Goal: Transaction & Acquisition: Purchase product/service

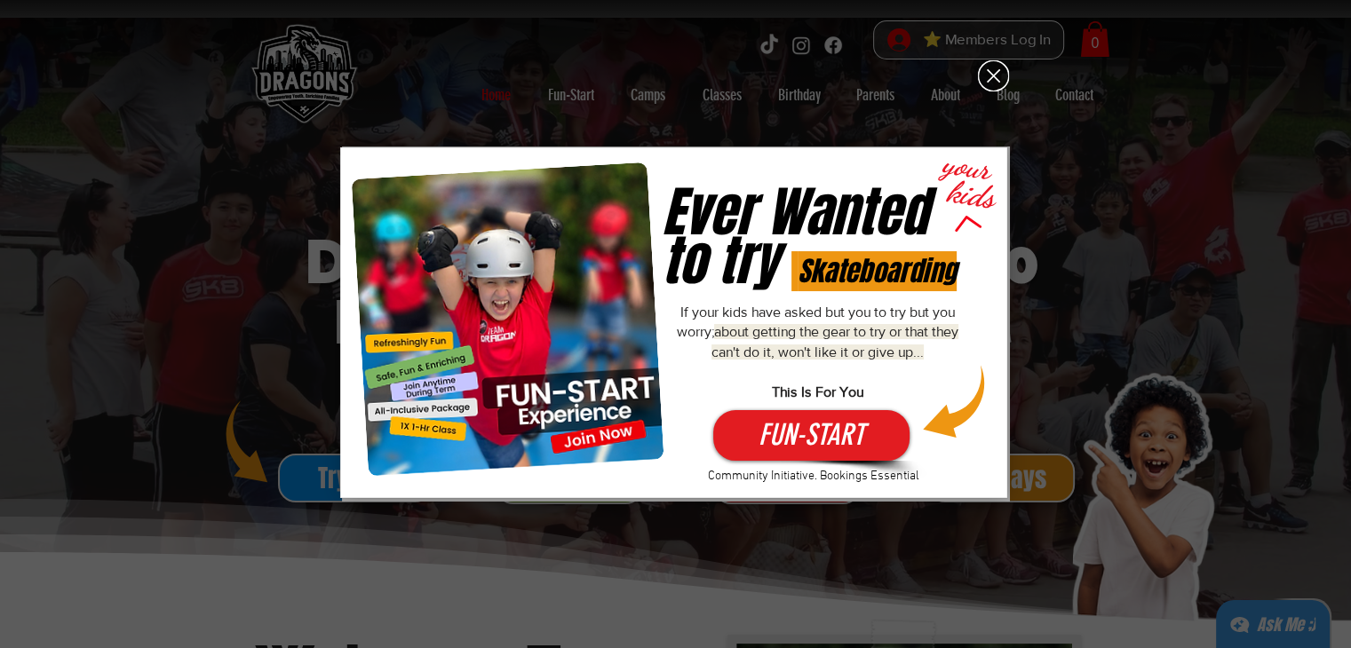
click at [1063, 342] on div "Fun-Start-Free" at bounding box center [675, 324] width 1351 height 648
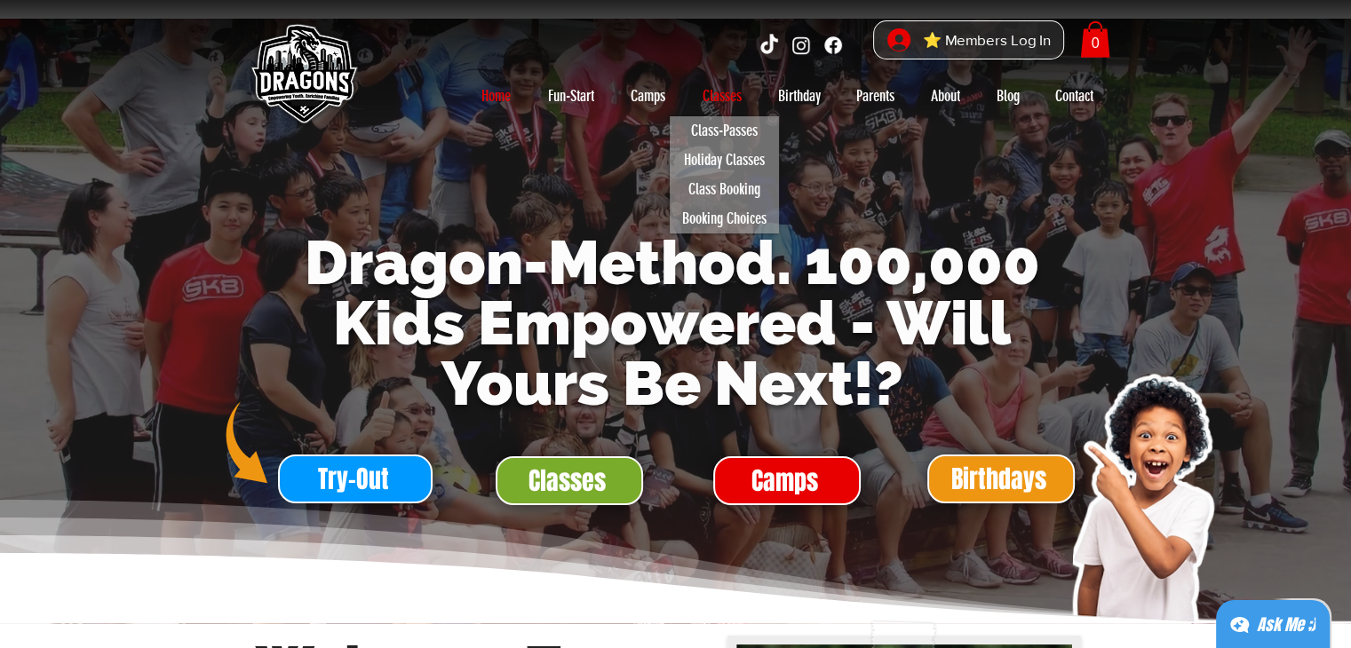
click at [717, 101] on p "Classes" at bounding box center [721, 96] width 57 height 28
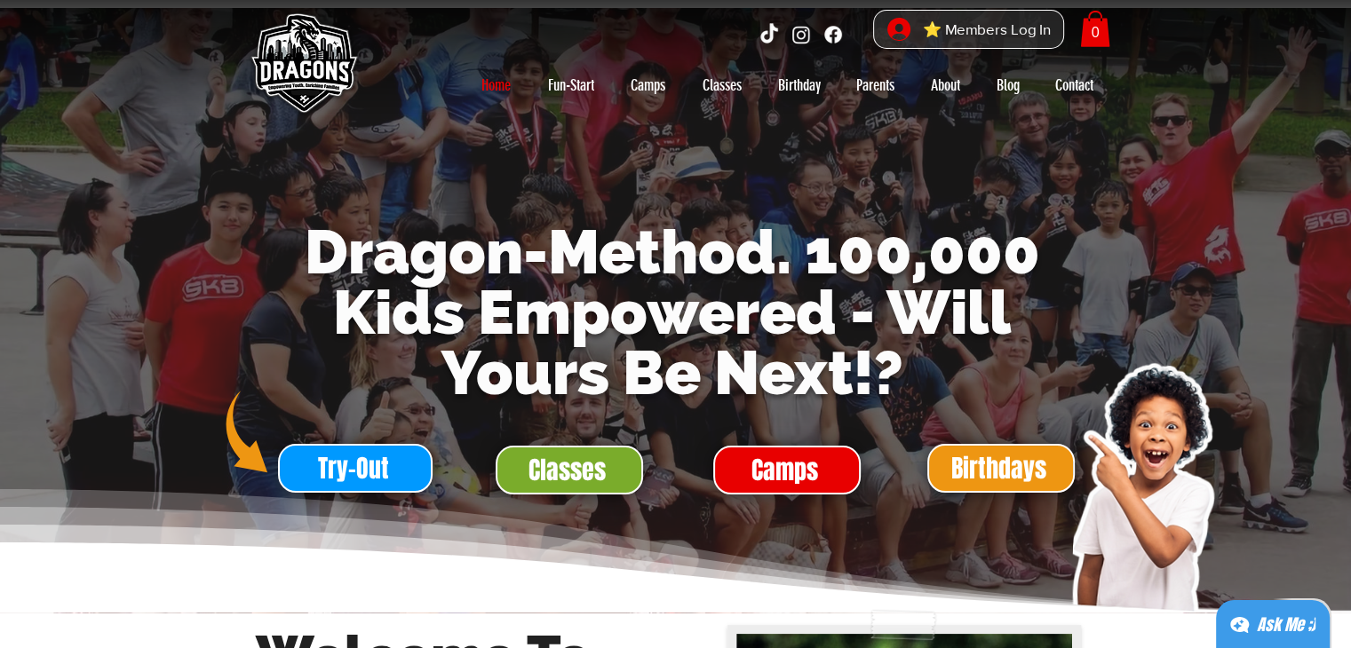
scroll to position [11, 0]
click at [547, 464] on span "Classes" at bounding box center [566, 470] width 77 height 35
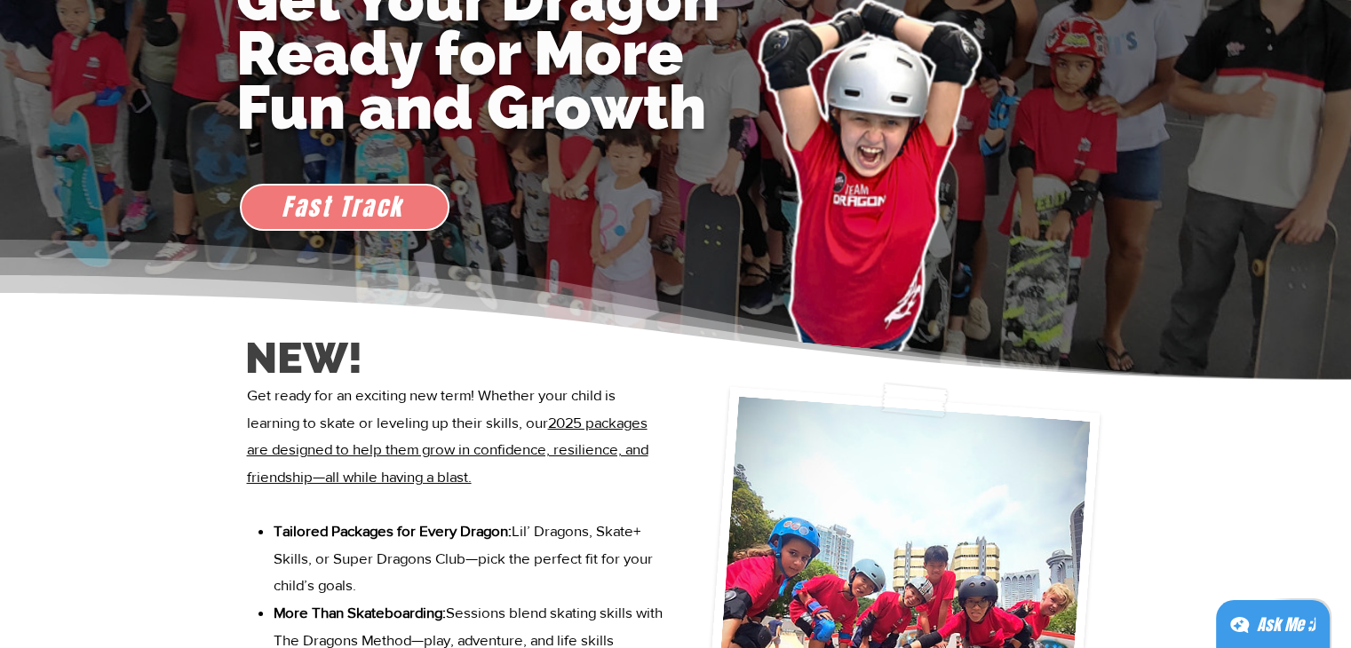
click at [349, 214] on span "Fast Track" at bounding box center [342, 207] width 122 height 36
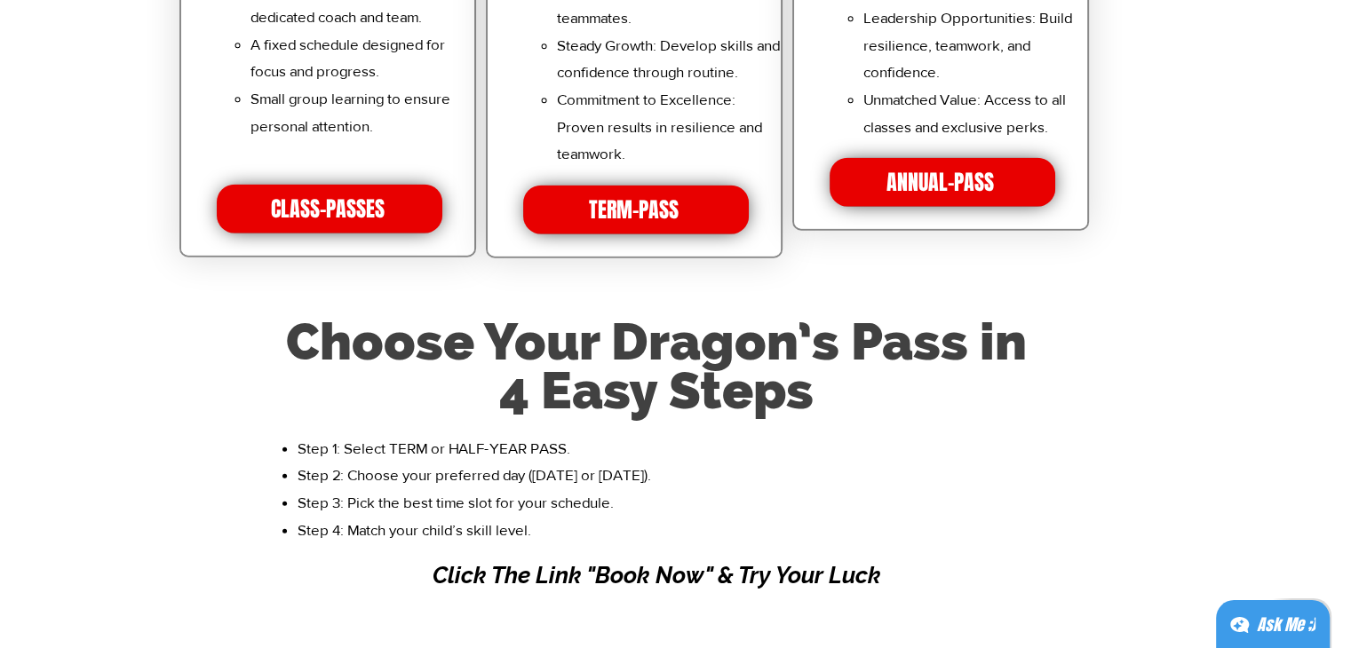
scroll to position [4329, 0]
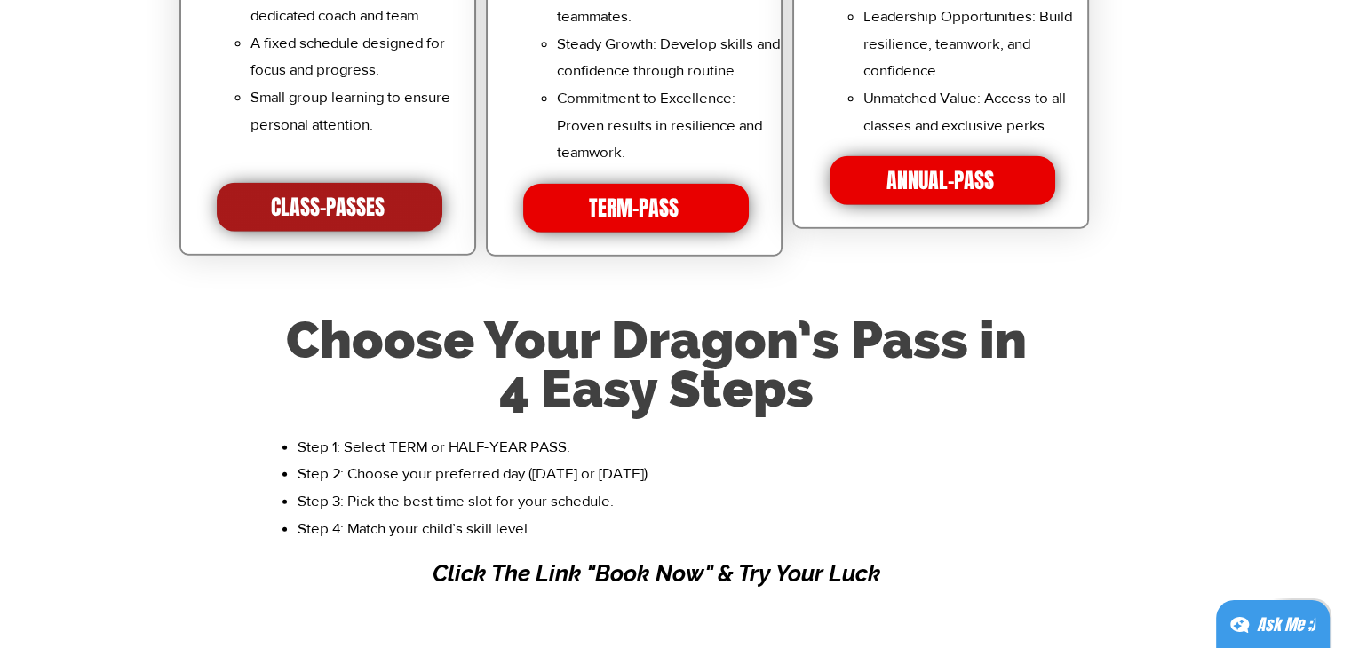
click at [295, 225] on span "CLASS-PASSES" at bounding box center [330, 207] width 226 height 49
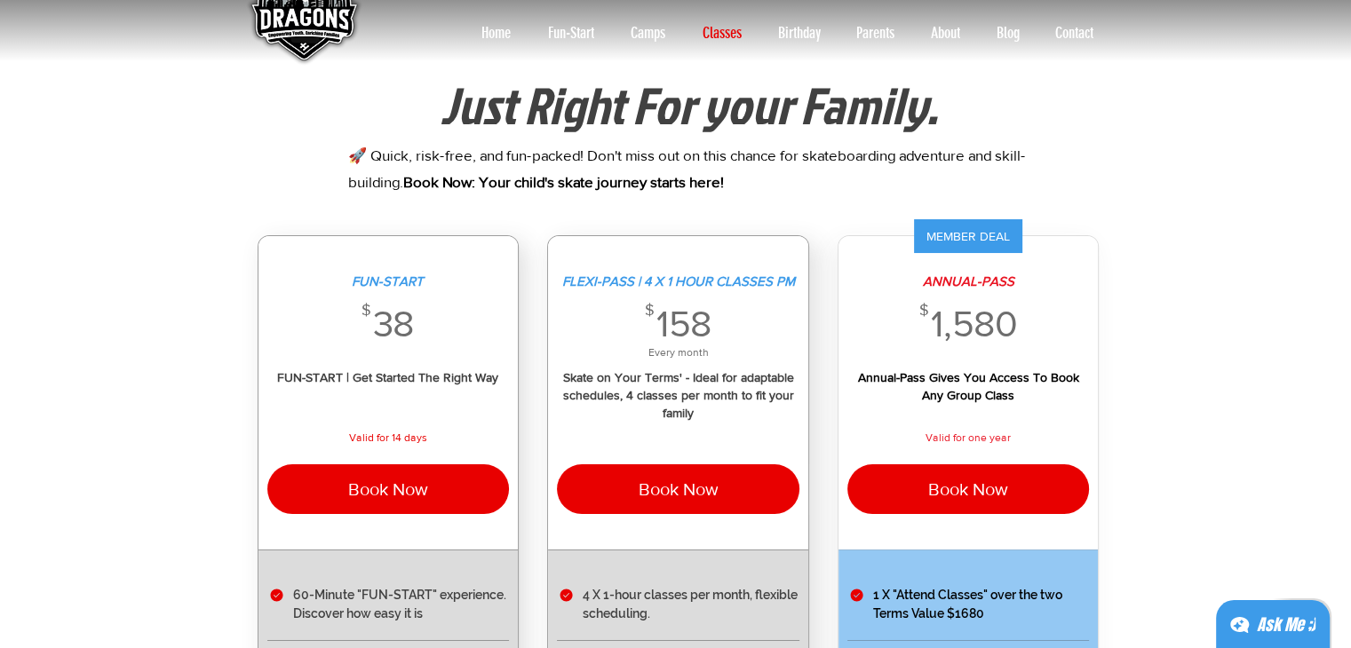
scroll to position [64, 0]
